Goal: Information Seeking & Learning: Learn about a topic

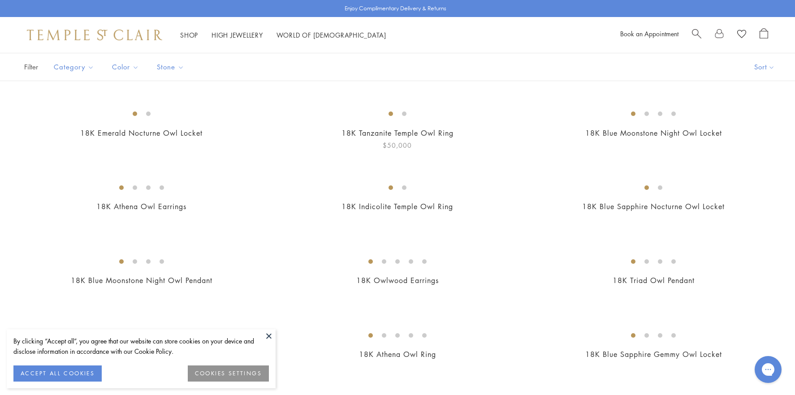
scroll to position [224, 0]
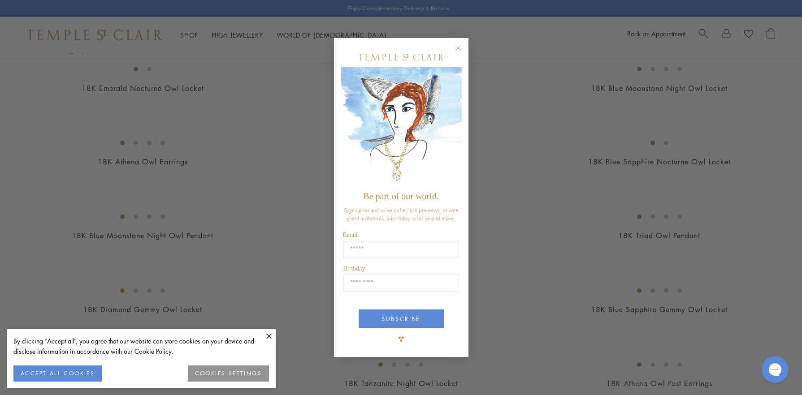
click at [459, 45] on circle "Close dialog" at bounding box center [457, 48] width 11 height 11
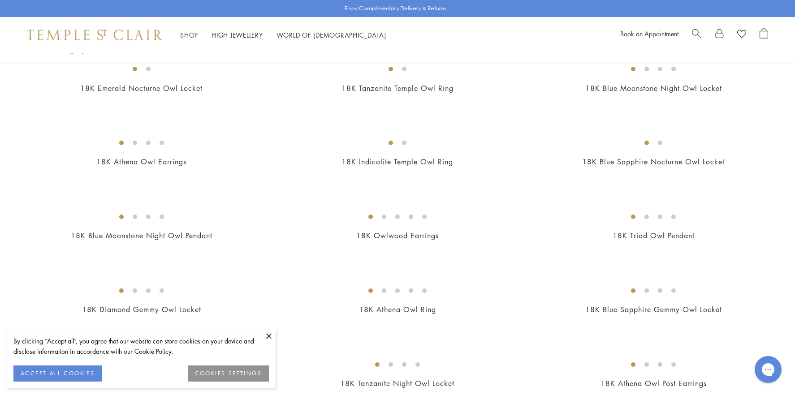
click at [38, 378] on button "ACCEPT ALL COOKIES" at bounding box center [57, 374] width 88 height 16
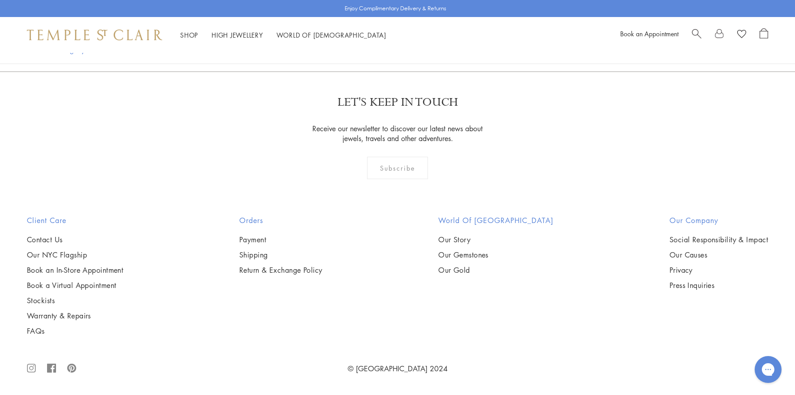
scroll to position [1345, 0]
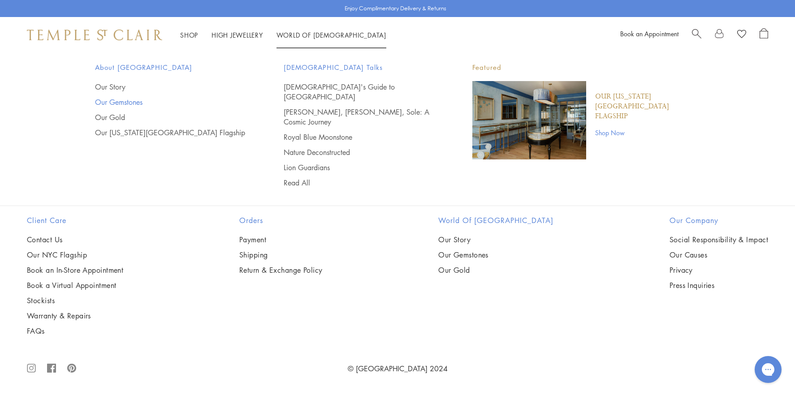
click at [125, 102] on link "Our Gemstones" at bounding box center [171, 102] width 153 height 10
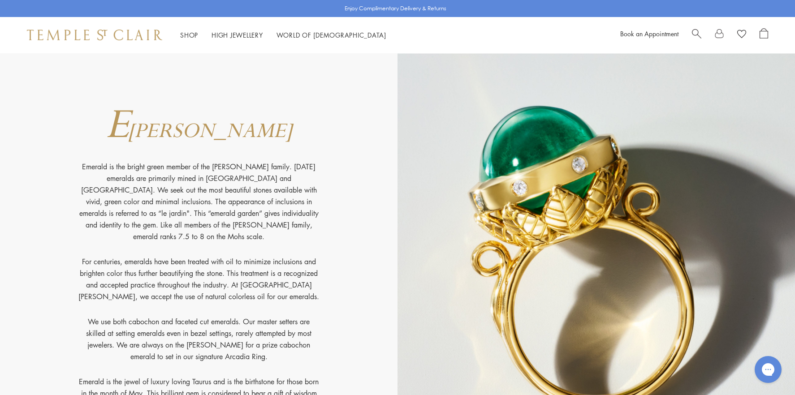
scroll to position [2555, 0]
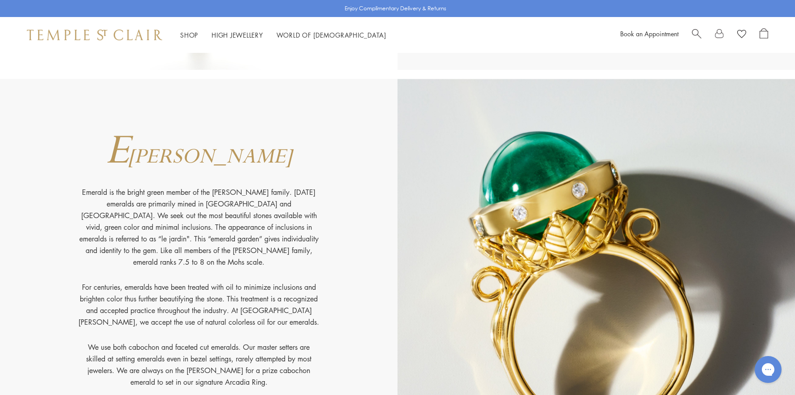
click at [566, 191] on img at bounding box center [597, 288] width 398 height 419
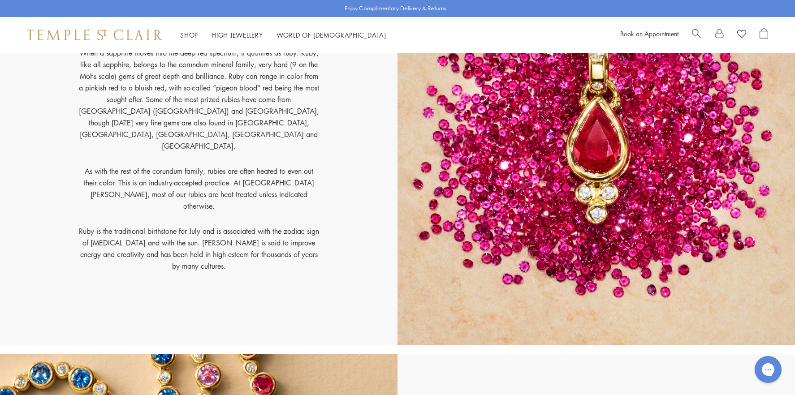
scroll to position [8651, 0]
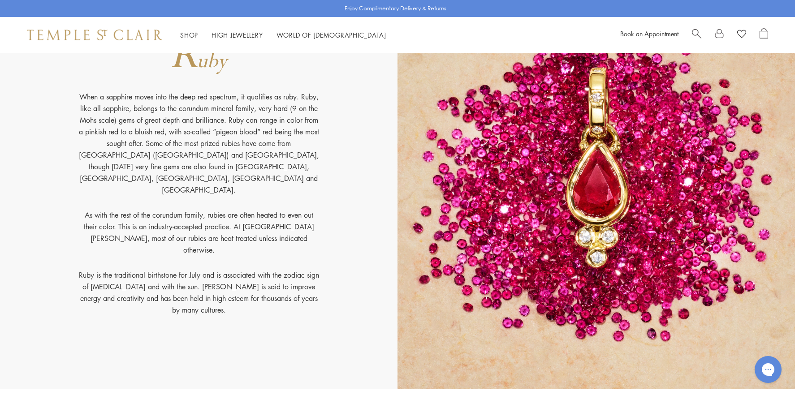
click at [542, 241] on img at bounding box center [597, 180] width 398 height 419
click at [592, 185] on img at bounding box center [597, 180] width 398 height 419
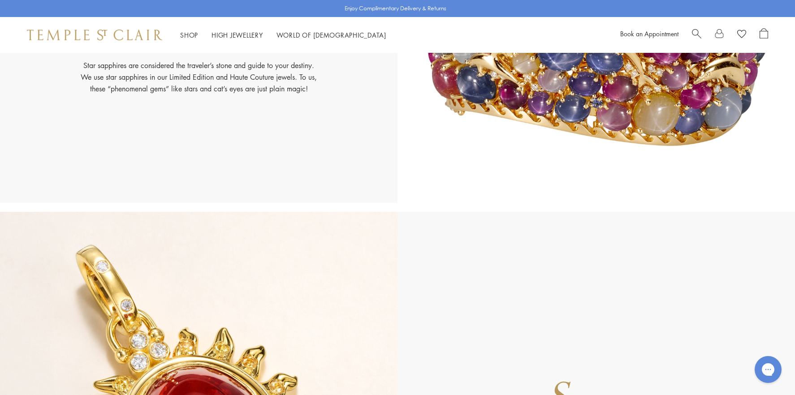
scroll to position [9592, 0]
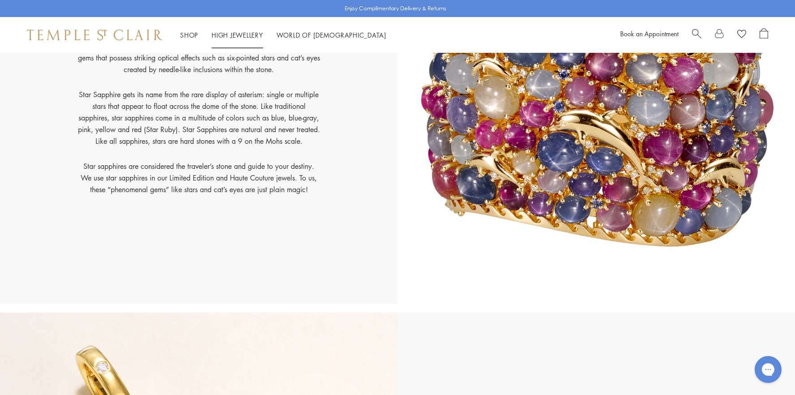
click at [238, 34] on link "High Jewellery High Jewellery" at bounding box center [238, 34] width 52 height 9
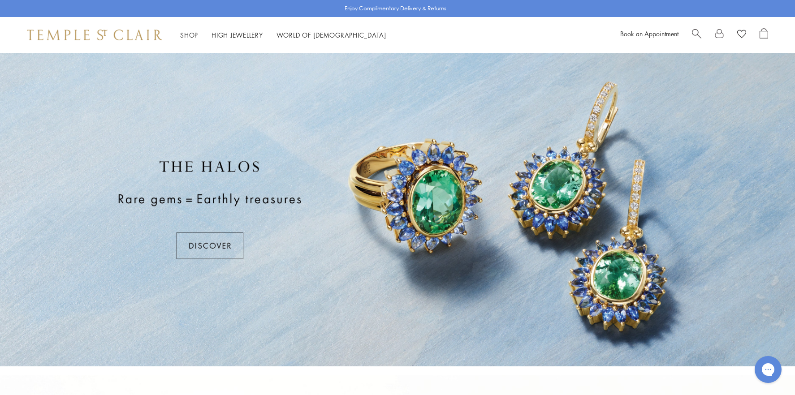
click at [207, 244] on div at bounding box center [397, 210] width 795 height 314
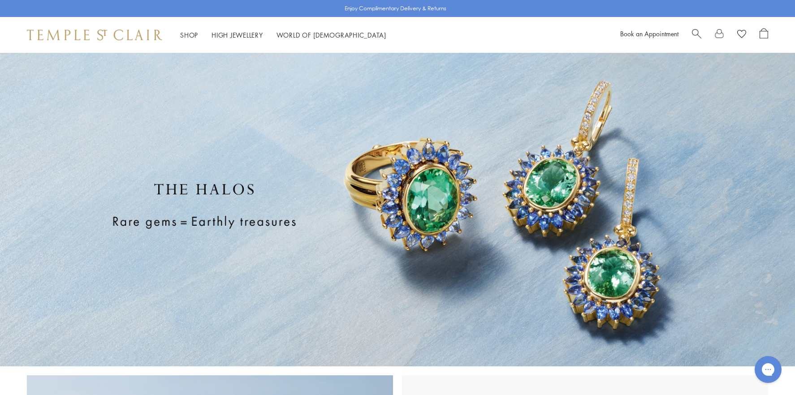
click at [694, 33] on span "Search" at bounding box center [696, 32] width 9 height 9
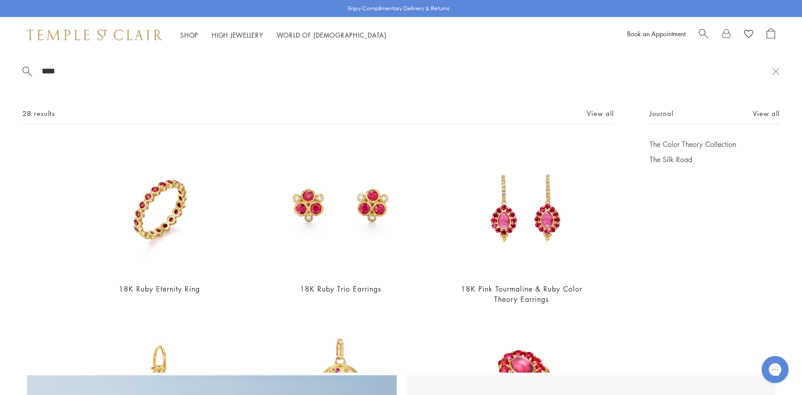
type input "****"
click at [701, 30] on span "Search" at bounding box center [703, 32] width 9 height 9
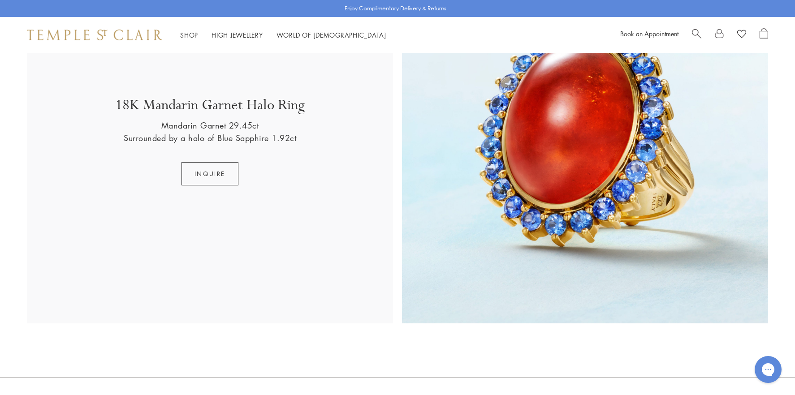
scroll to position [1537, 0]
